Goal: Find specific page/section: Find specific page/section

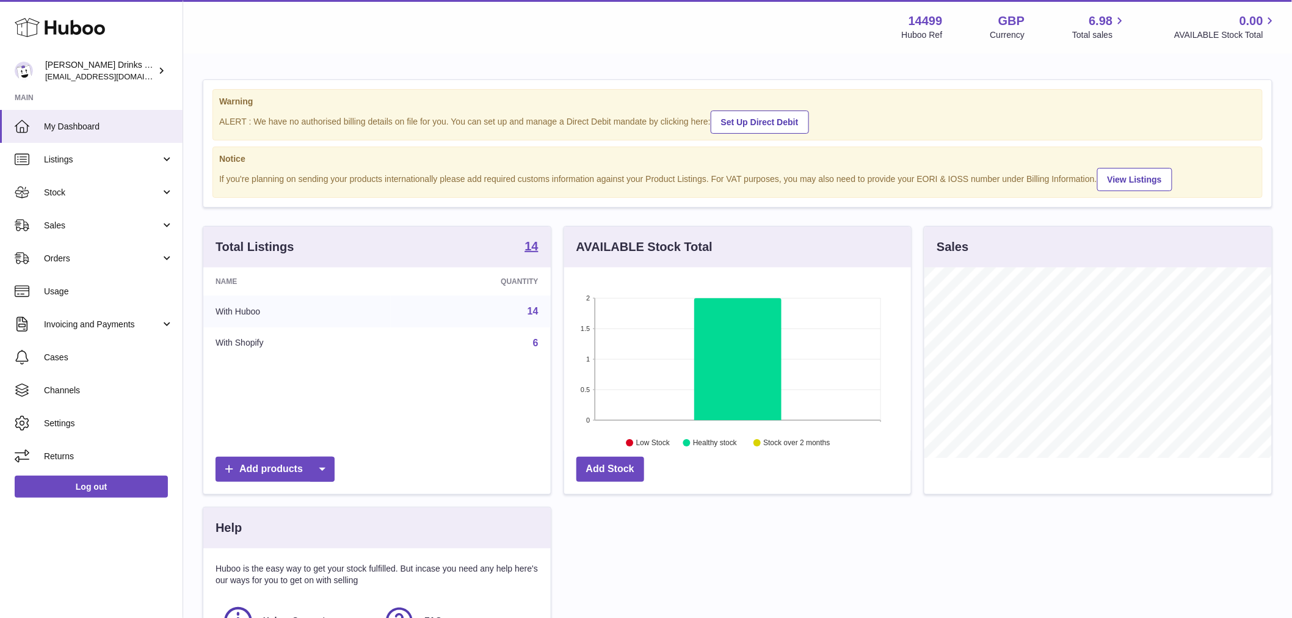
scroll to position [191, 347]
click at [49, 231] on link "Sales" at bounding box center [91, 225] width 183 height 33
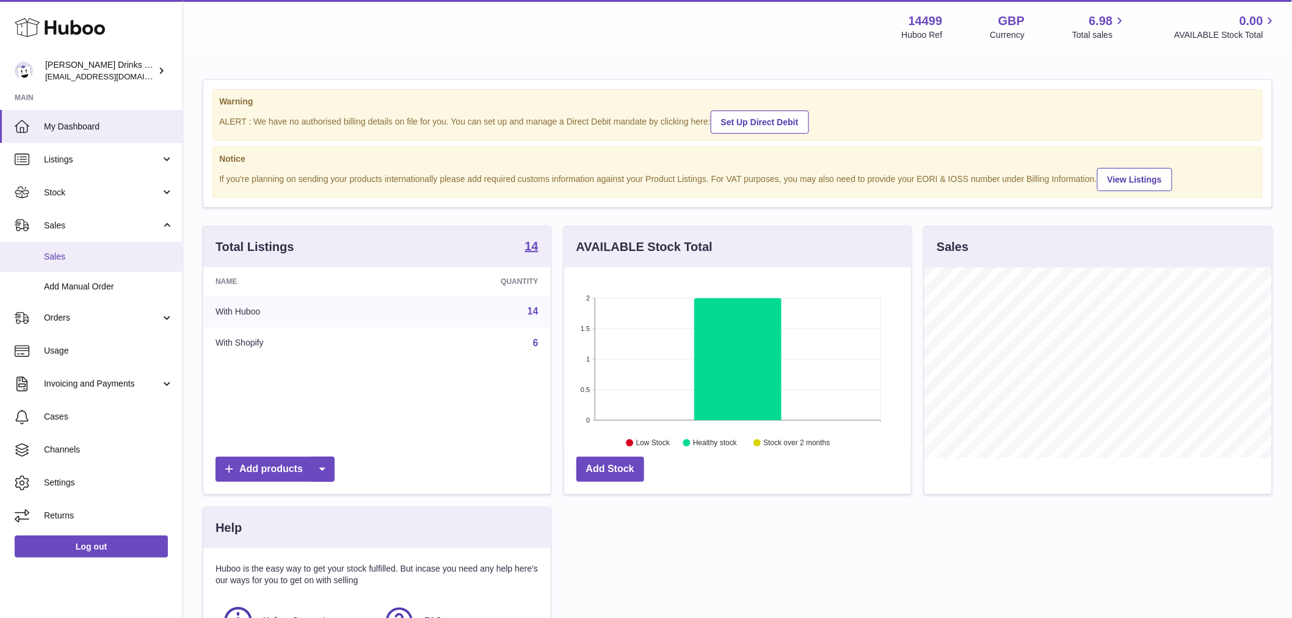
click at [63, 254] on span "Sales" at bounding box center [108, 257] width 129 height 12
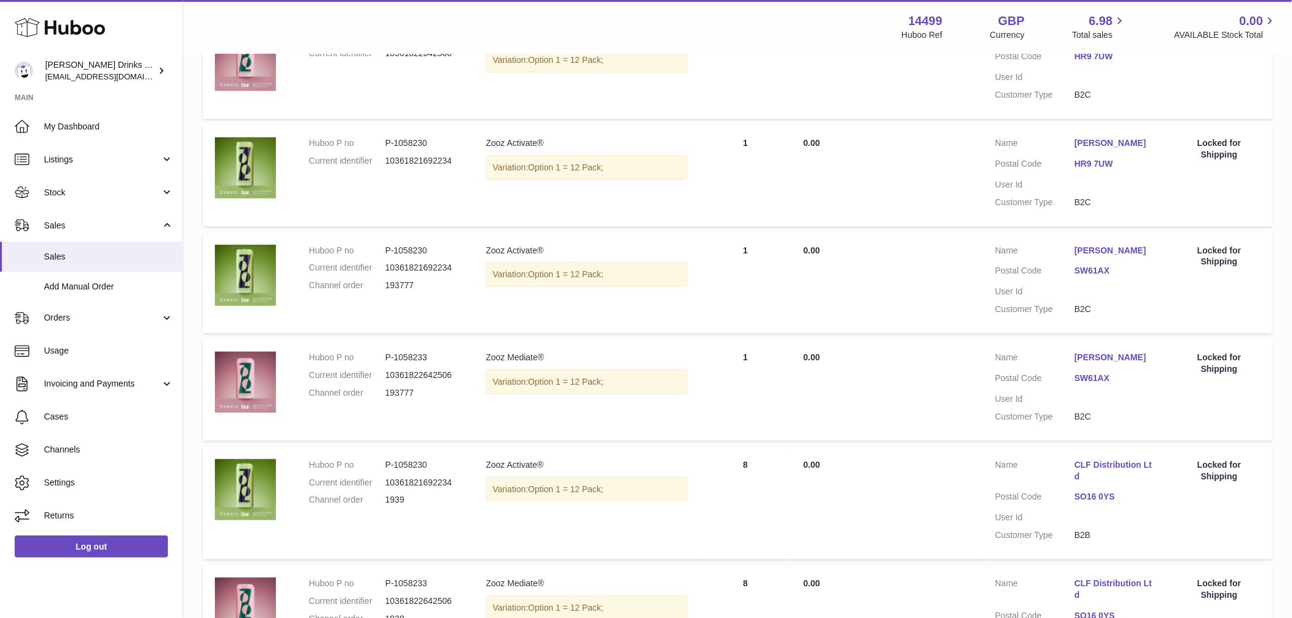
scroll to position [197, 0]
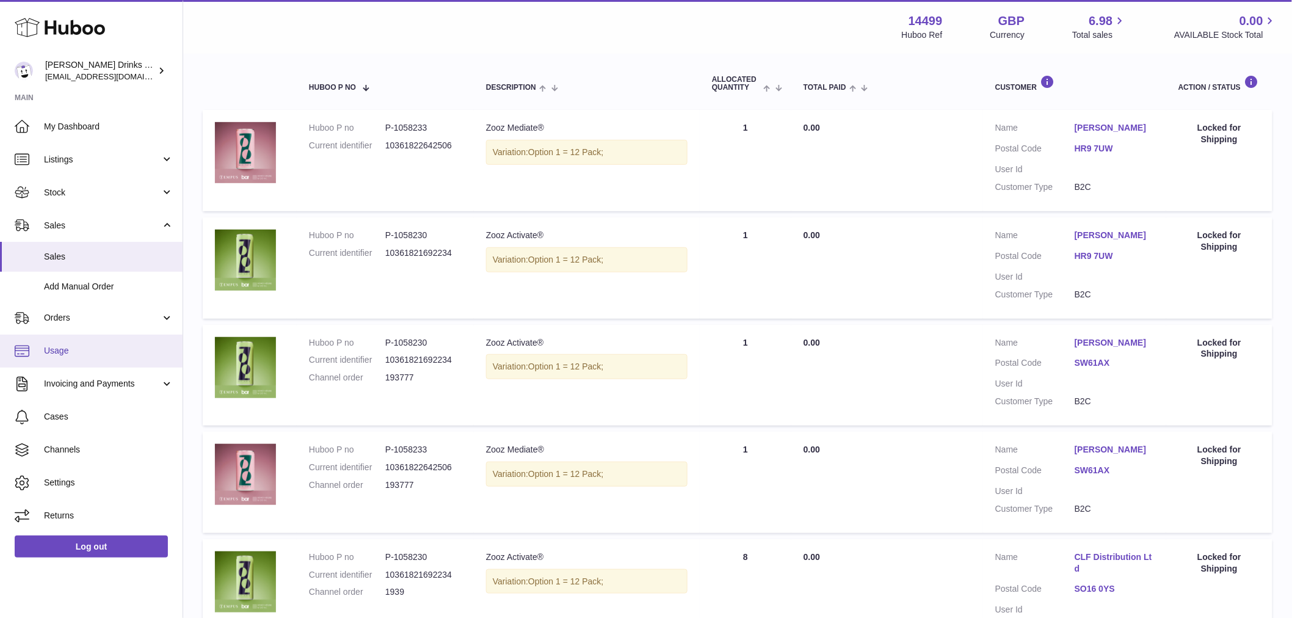
click at [73, 344] on link "Usage" at bounding box center [91, 351] width 183 height 33
